Goal: Navigation & Orientation: Find specific page/section

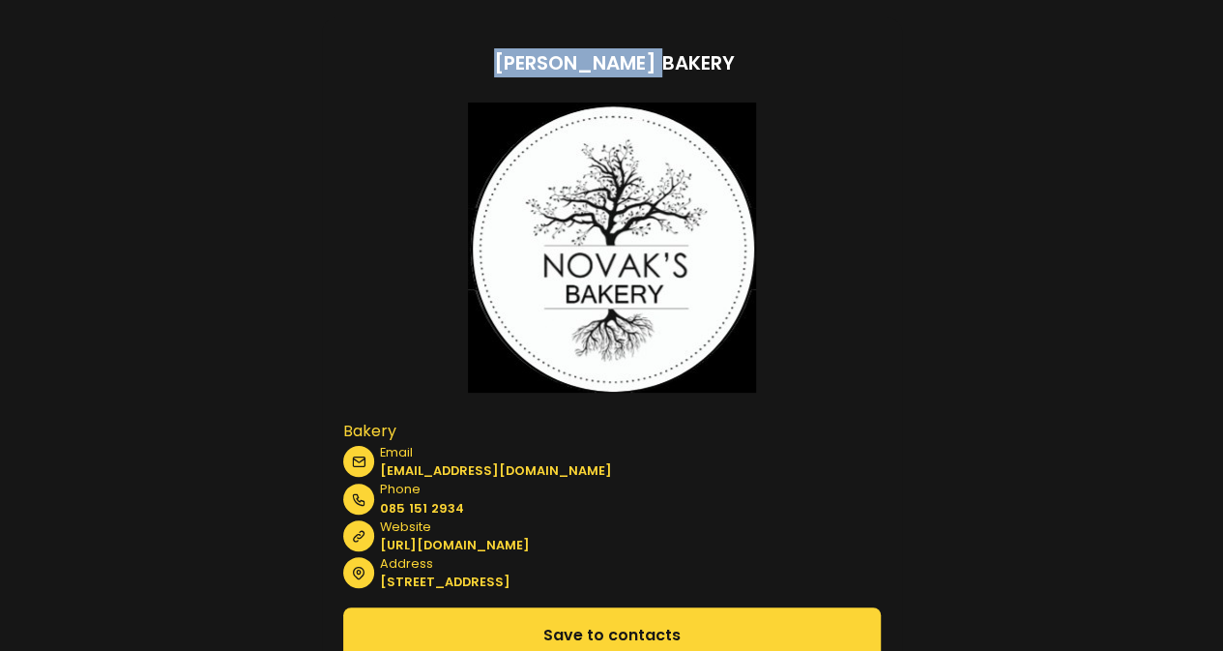
drag, startPoint x: 700, startPoint y: 67, endPoint x: 442, endPoint y: 62, distance: 258.3
click at [442, 62] on div "[PERSON_NAME] Bakery" at bounding box center [615, 67] width 556 height 39
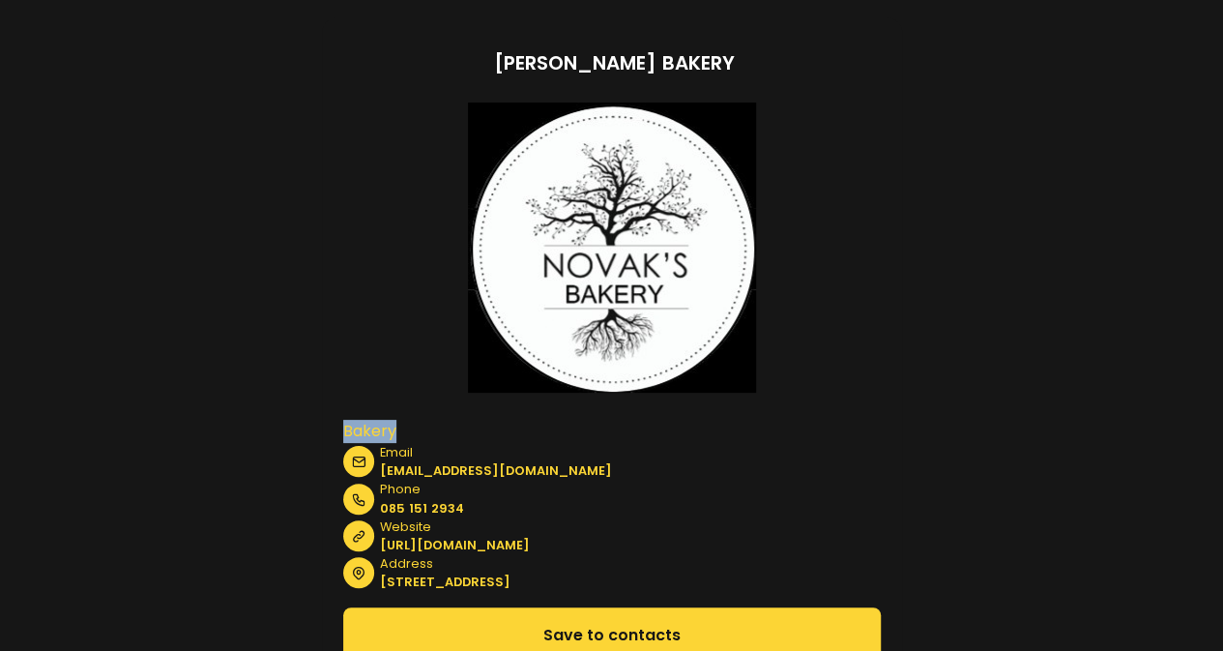
drag, startPoint x: 399, startPoint y: 428, endPoint x: 304, endPoint y: 429, distance: 95.7
click at [304, 429] on section "[PERSON_NAME] Bakery Bakery Email [EMAIL_ADDRESS][DOMAIN_NAME] Phone [PHONE_NUM…" at bounding box center [611, 429] width 1223 height 858
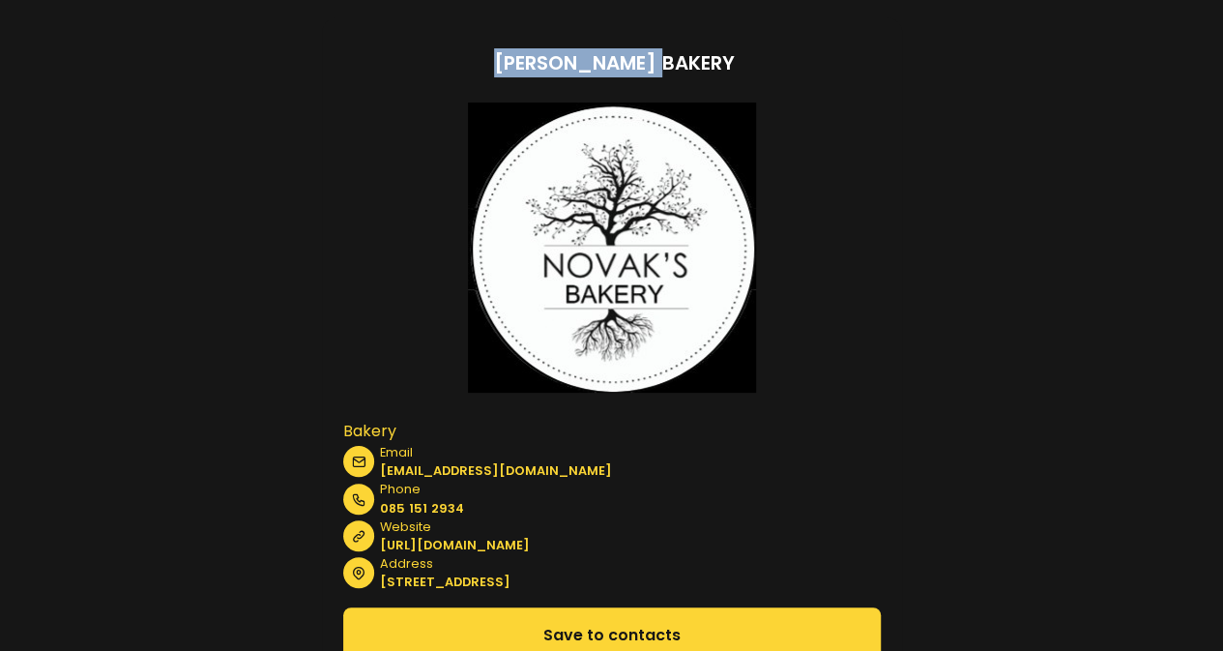
drag, startPoint x: 737, startPoint y: 61, endPoint x: 477, endPoint y: 83, distance: 261.1
click at [477, 83] on div "[PERSON_NAME] Bakery" at bounding box center [615, 67] width 556 height 39
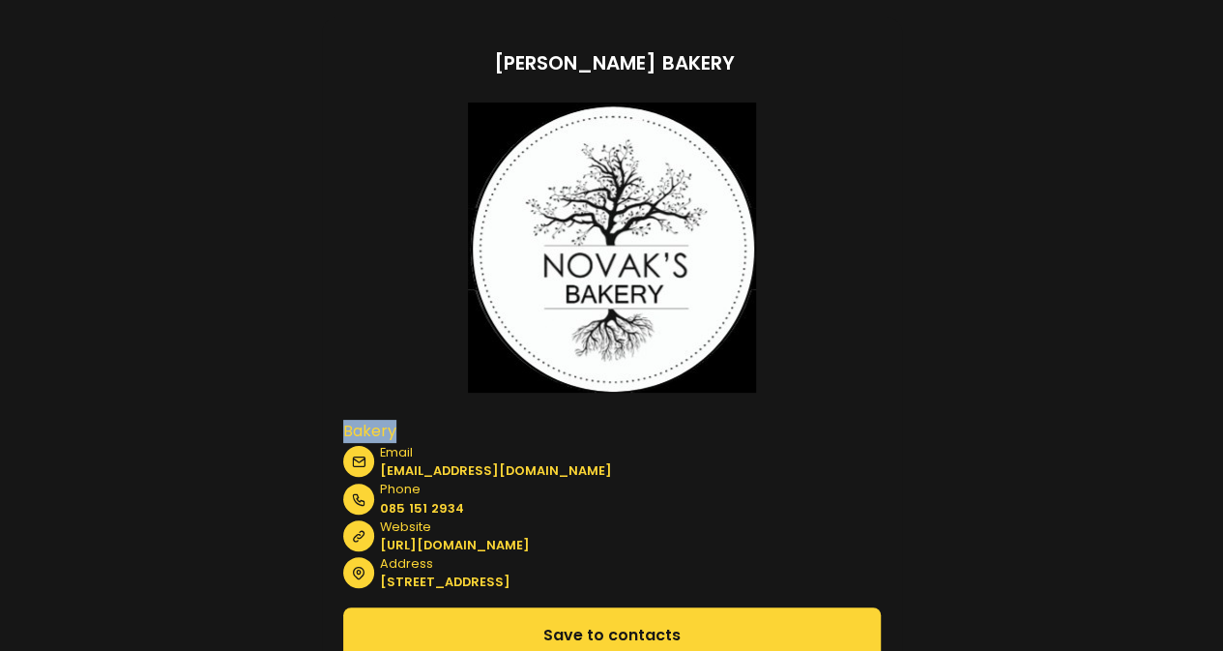
drag, startPoint x: 395, startPoint y: 425, endPoint x: 319, endPoint y: 423, distance: 75.5
click at [319, 423] on section "[PERSON_NAME] Bakery Bakery Email [EMAIL_ADDRESS][DOMAIN_NAME] Phone [PHONE_NUM…" at bounding box center [611, 429] width 1223 height 858
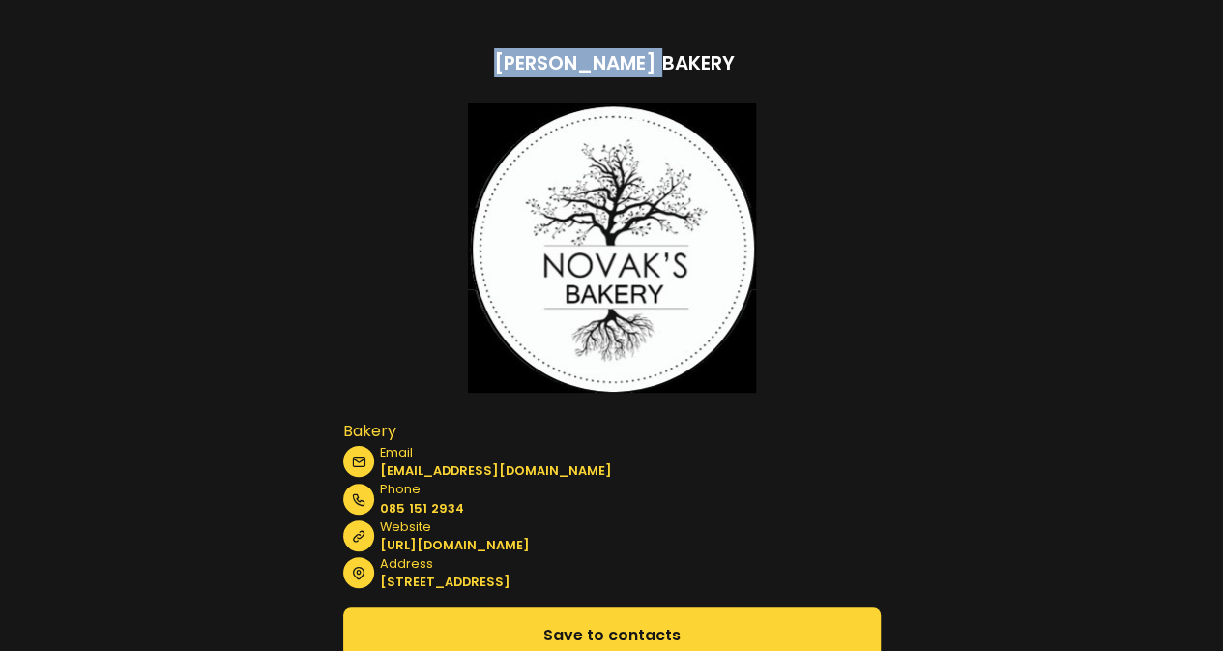
drag, startPoint x: 568, startPoint y: 51, endPoint x: 333, endPoint y: 83, distance: 237.2
click at [333, 83] on div "[PERSON_NAME] Bakery Bakery Email [EMAIL_ADDRESS][DOMAIN_NAME] Phone [PHONE_NUM…" at bounding box center [612, 437] width 580 height 840
click at [647, 60] on h1 "[PERSON_NAME] Bakery" at bounding box center [614, 62] width 241 height 29
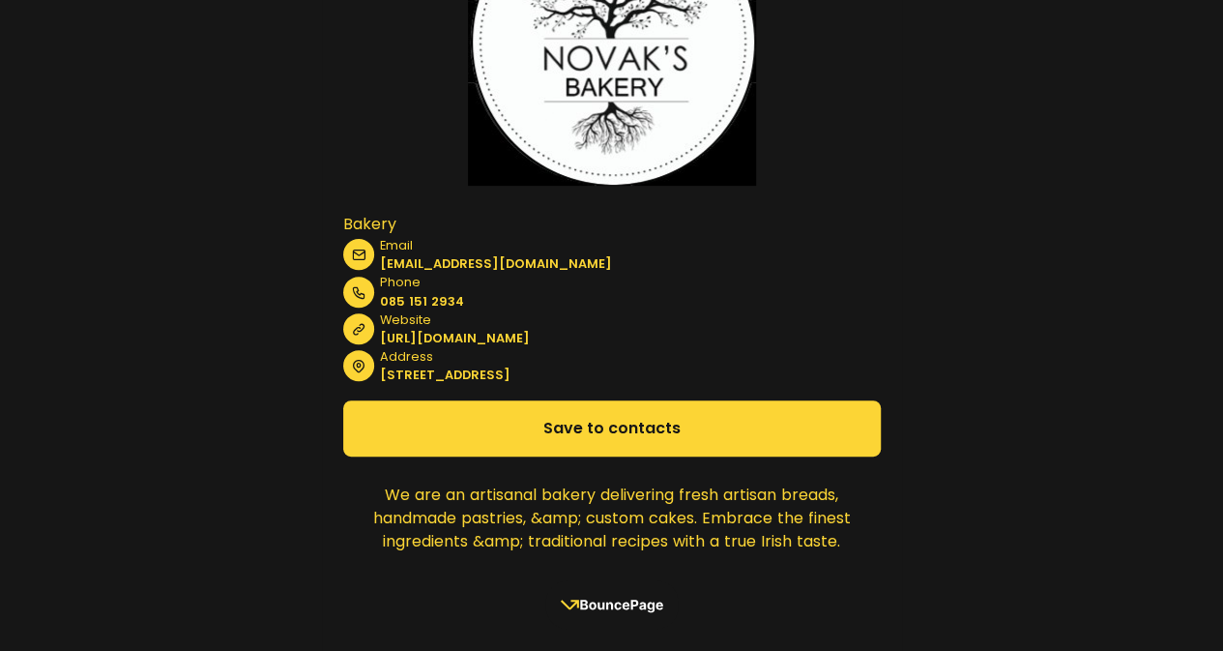
scroll to position [224, 0]
